Goal: Transaction & Acquisition: Purchase product/service

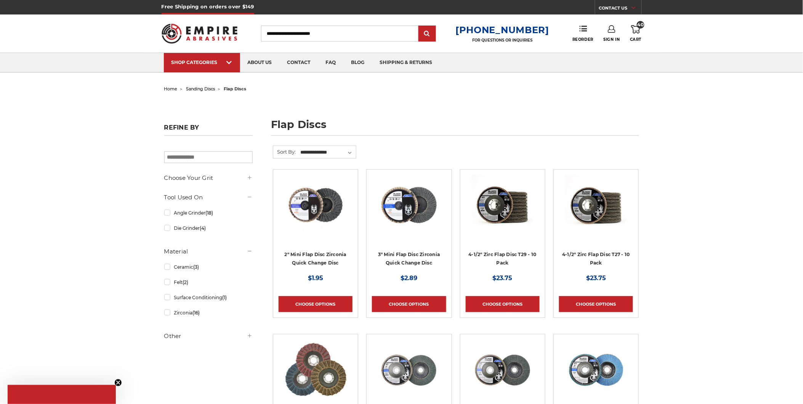
click at [637, 29] on icon at bounding box center [635, 29] width 9 height 8
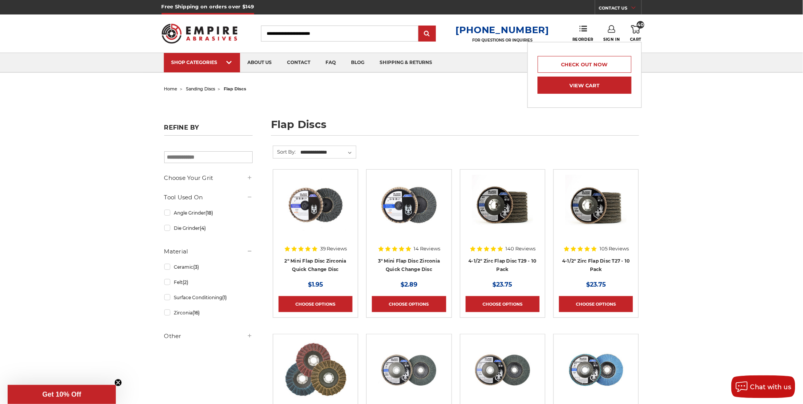
click at [593, 92] on link "View Cart" at bounding box center [585, 85] width 94 height 17
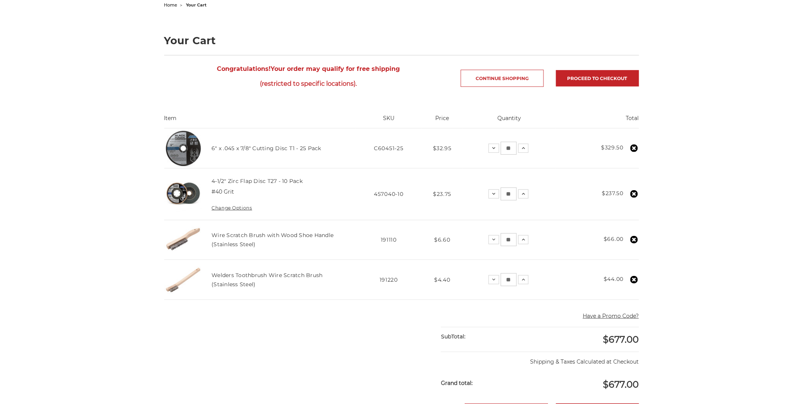
scroll to position [85, 0]
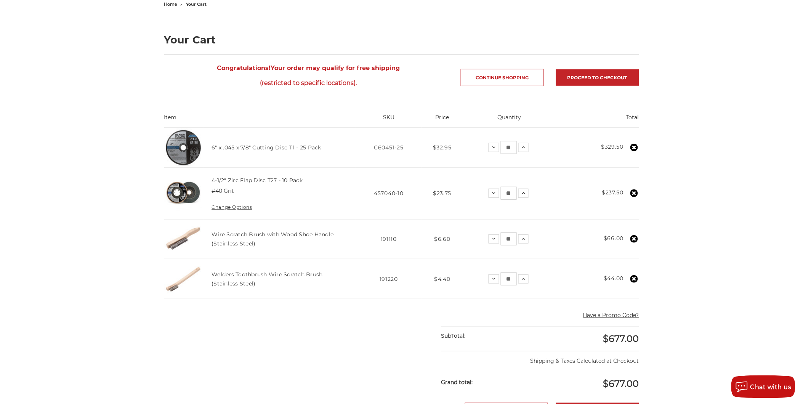
click at [634, 279] on icon at bounding box center [634, 279] width 8 height 8
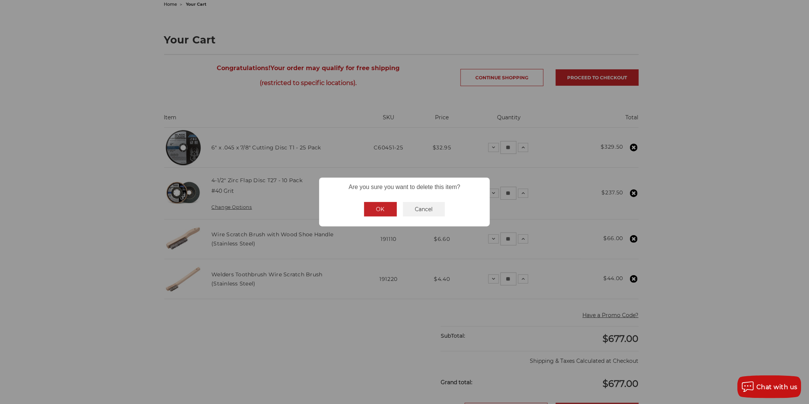
click at [379, 213] on button "OK" at bounding box center [380, 209] width 33 height 14
